Goal: Information Seeking & Learning: Learn about a topic

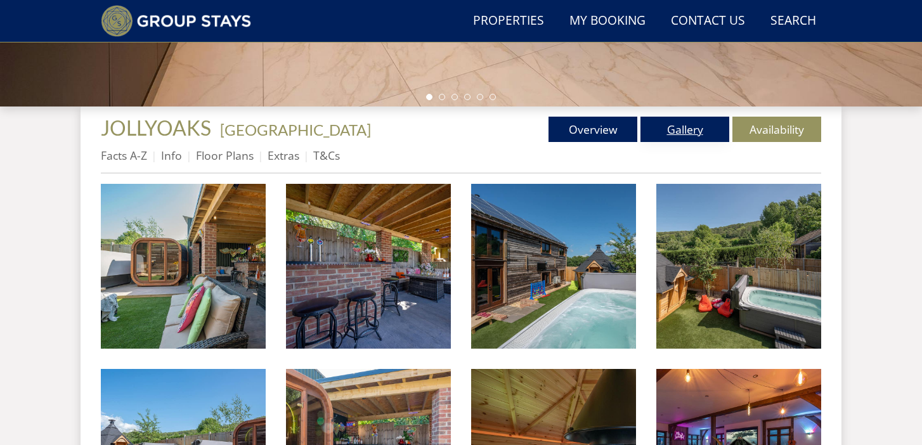
scroll to position [417, 0]
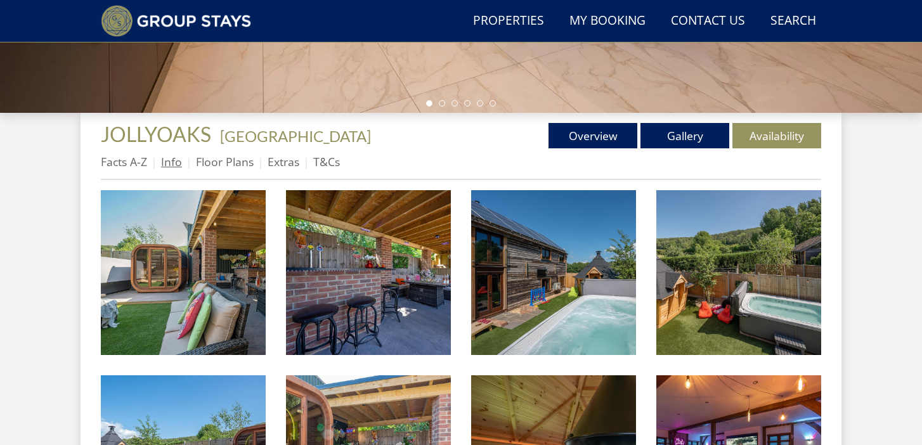
click at [178, 165] on link "Info" at bounding box center [171, 161] width 21 height 15
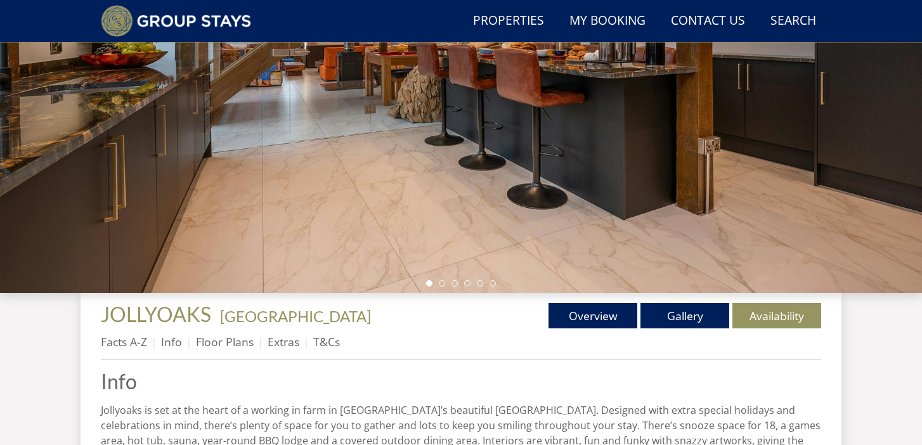
scroll to position [288, 0]
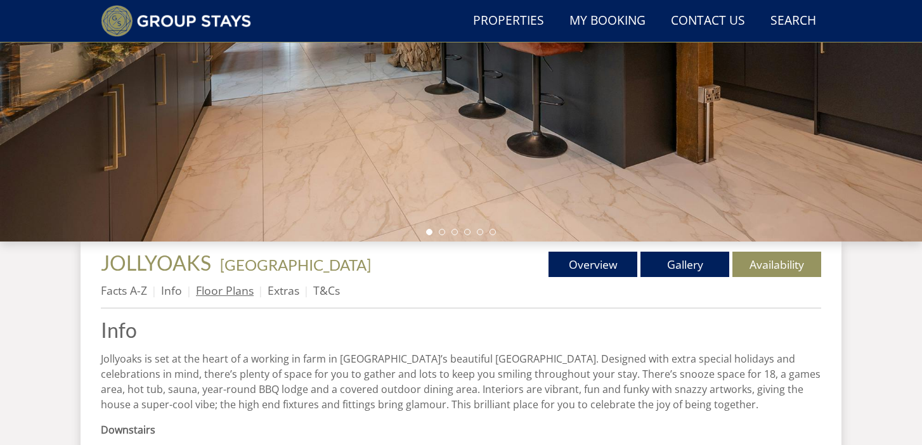
click at [221, 289] on link "Floor Plans" at bounding box center [225, 290] width 58 height 15
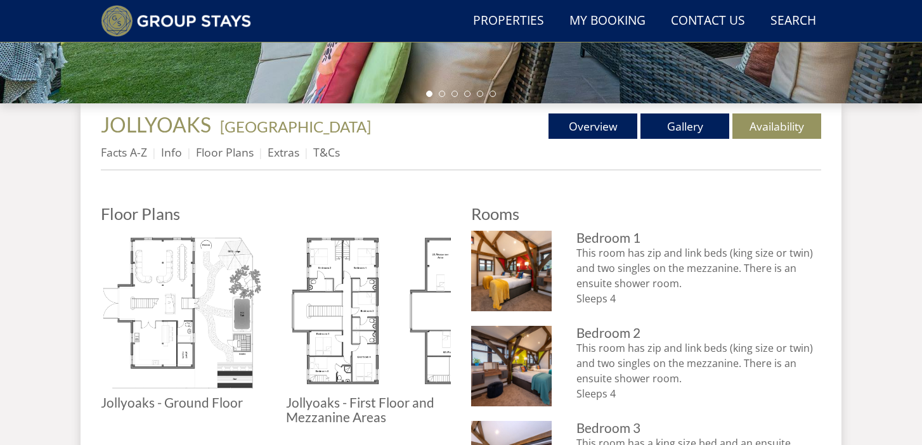
scroll to position [506, 0]
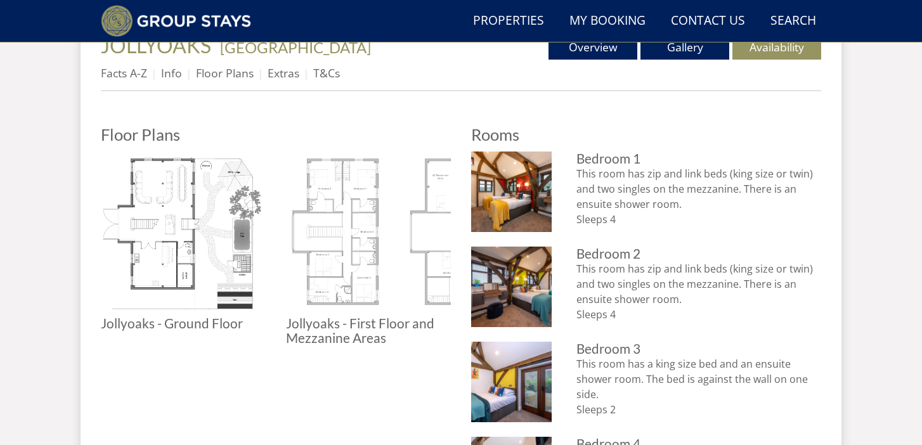
click at [382, 243] on img at bounding box center [368, 234] width 165 height 165
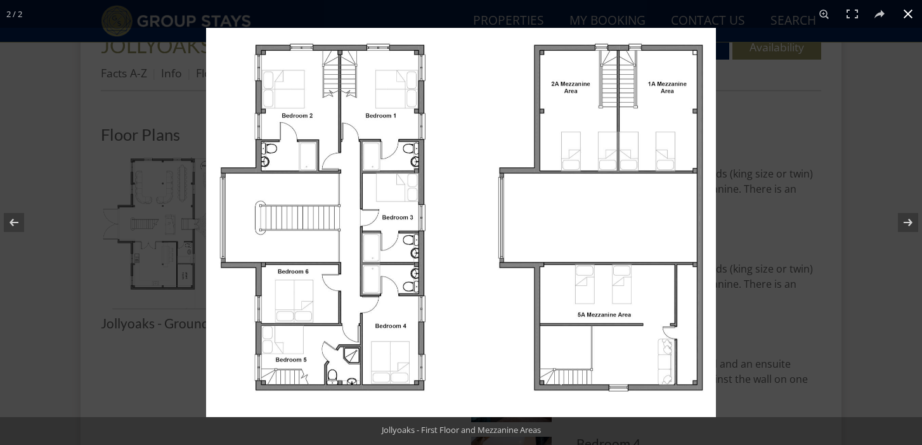
click at [754, 119] on div at bounding box center [667, 250] width 922 height 445
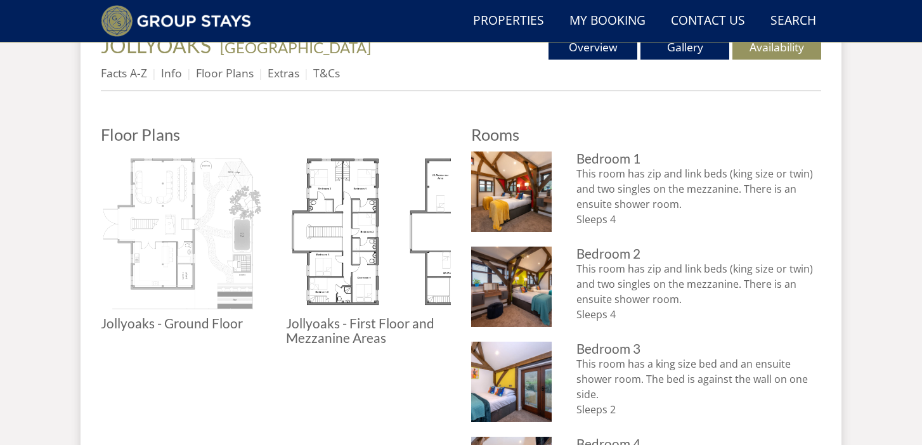
click at [218, 218] on img at bounding box center [183, 234] width 165 height 165
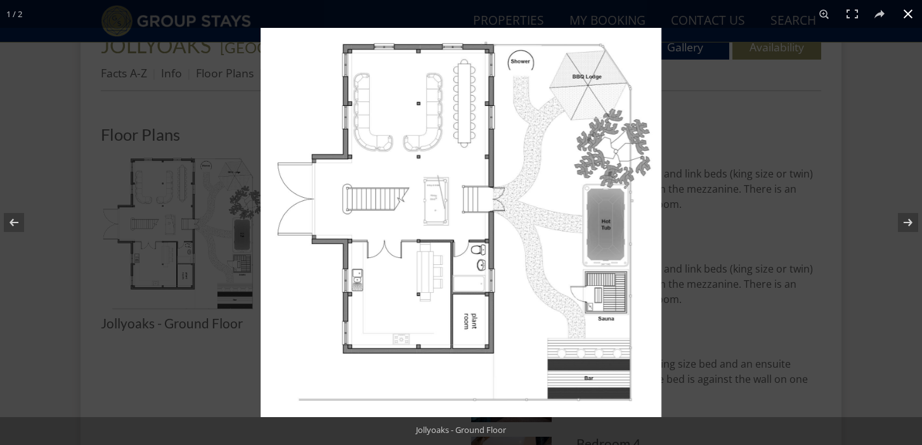
click at [186, 262] on div at bounding box center [461, 222] width 922 height 445
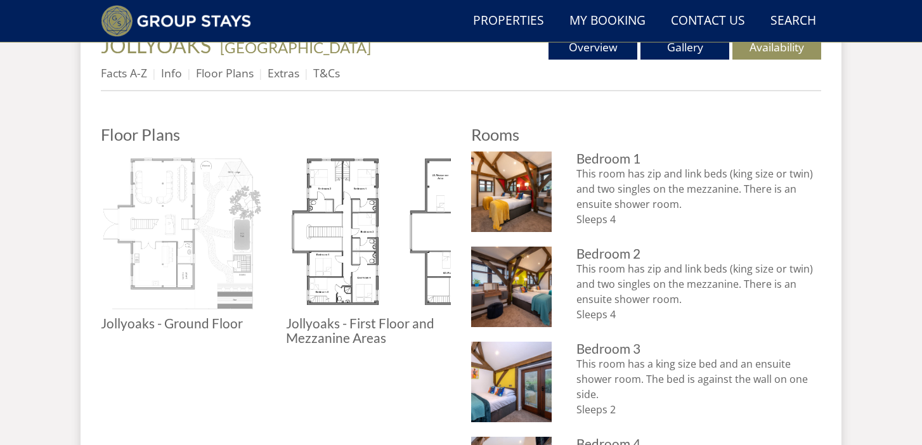
click at [212, 232] on img at bounding box center [183, 234] width 165 height 165
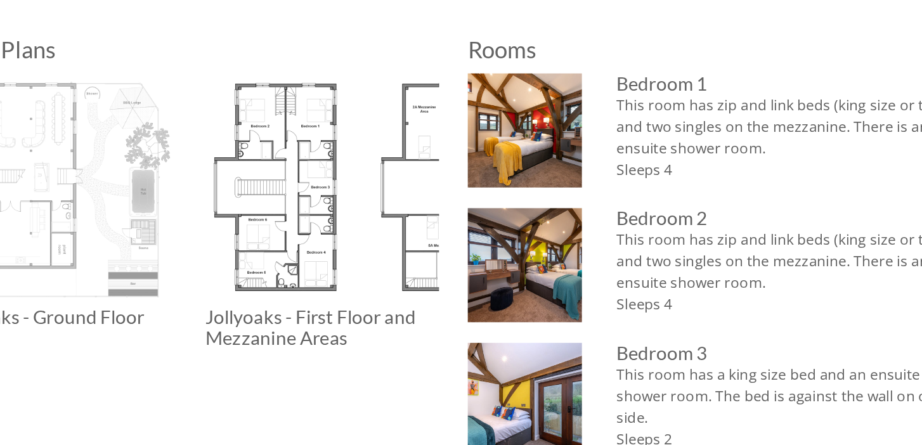
click at [223, 259] on img at bounding box center [183, 234] width 165 height 165
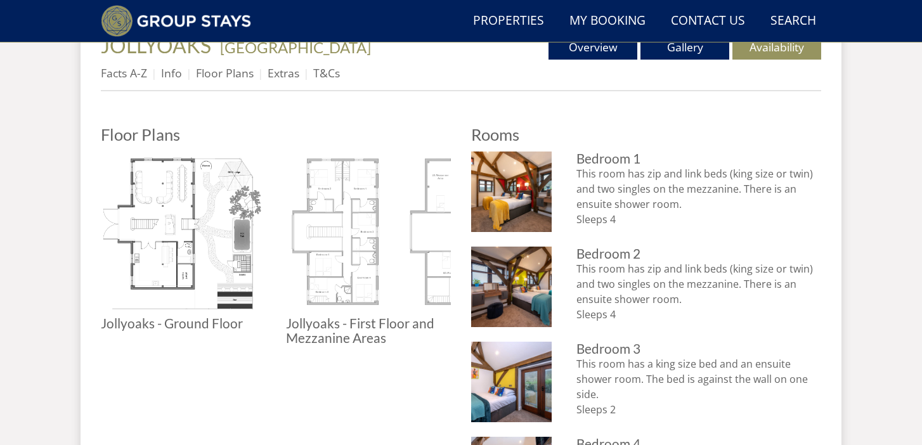
click at [428, 243] on img at bounding box center [368, 234] width 165 height 165
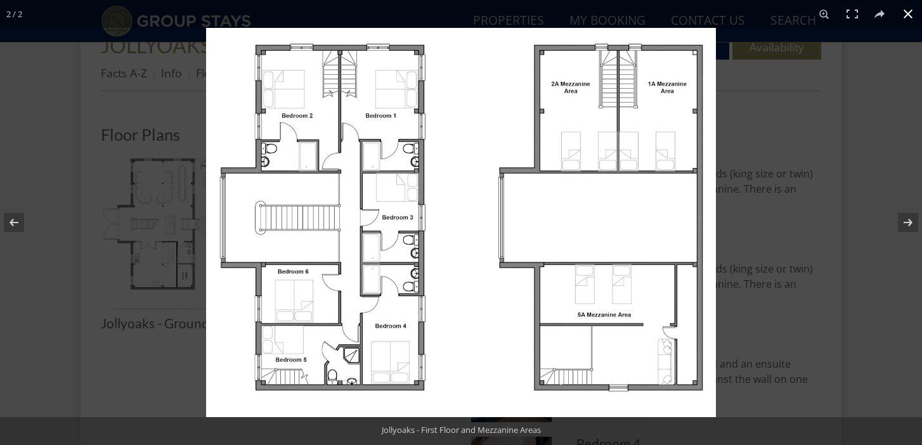
click at [72, 213] on div at bounding box center [461, 222] width 922 height 445
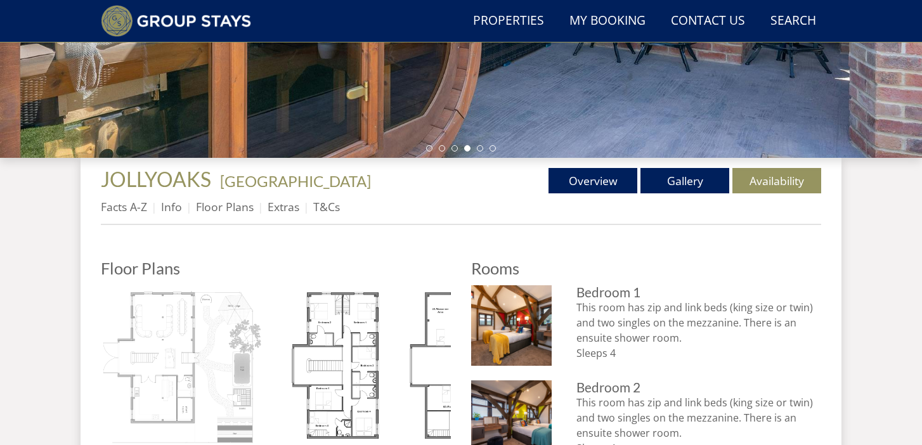
scroll to position [186, 0]
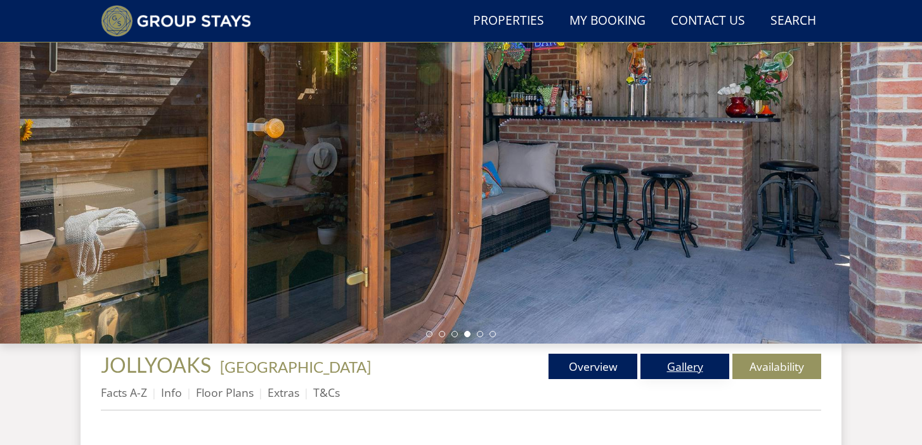
click at [679, 374] on link "Gallery" at bounding box center [685, 366] width 89 height 25
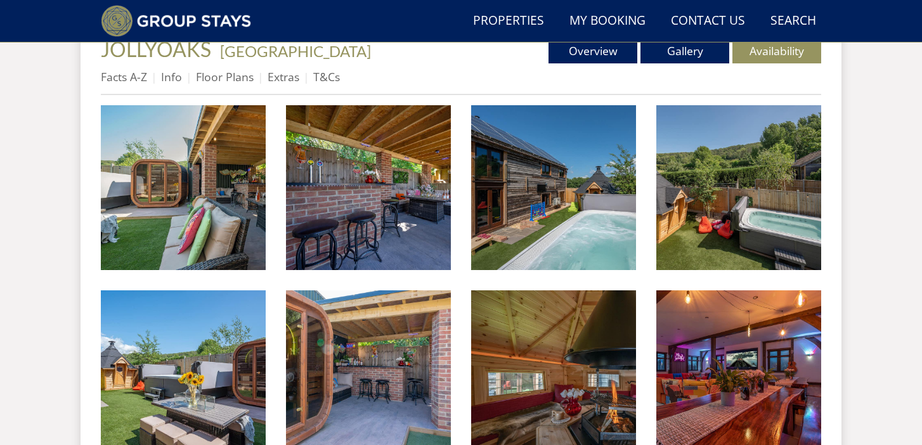
scroll to position [526, 0]
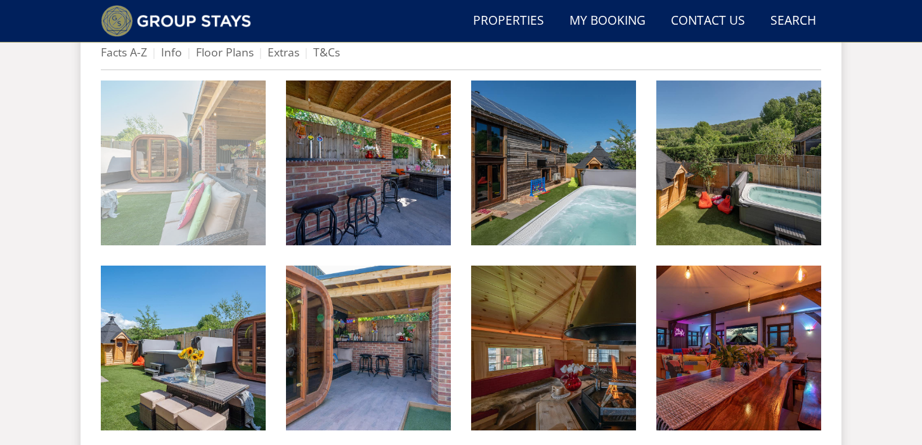
click at [240, 193] on img at bounding box center [183, 163] width 165 height 165
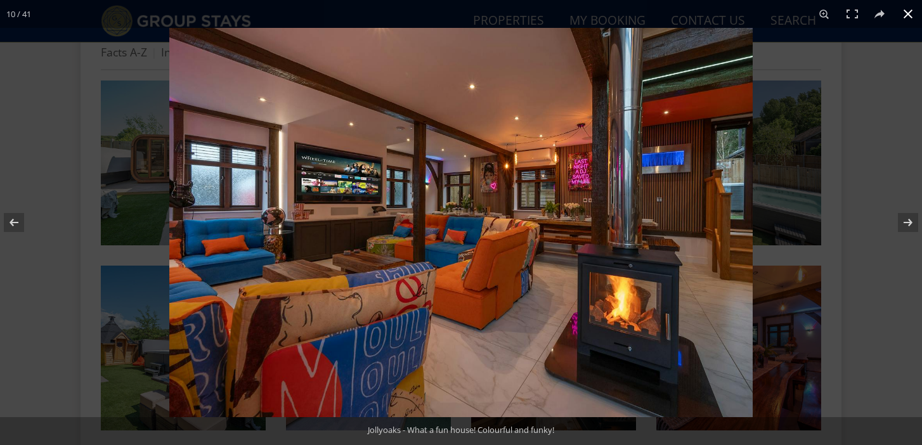
click at [58, 228] on div at bounding box center [461, 222] width 922 height 445
